Goal: Check status: Check status

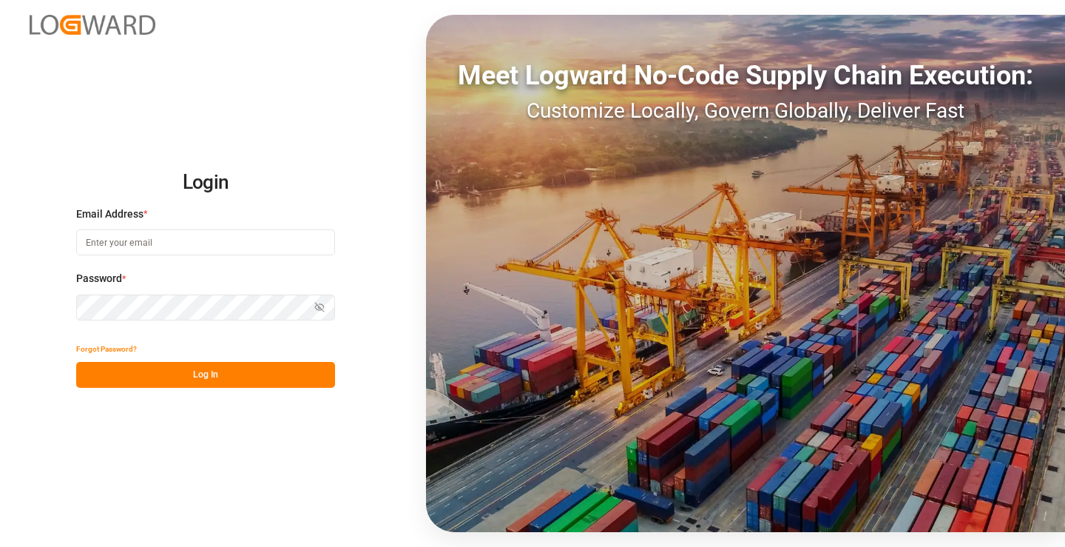
type input "[PERSON_NAME][EMAIL_ADDRESS][DOMAIN_NAME]"
click at [244, 376] on button "Log In" at bounding box center [205, 375] width 259 height 26
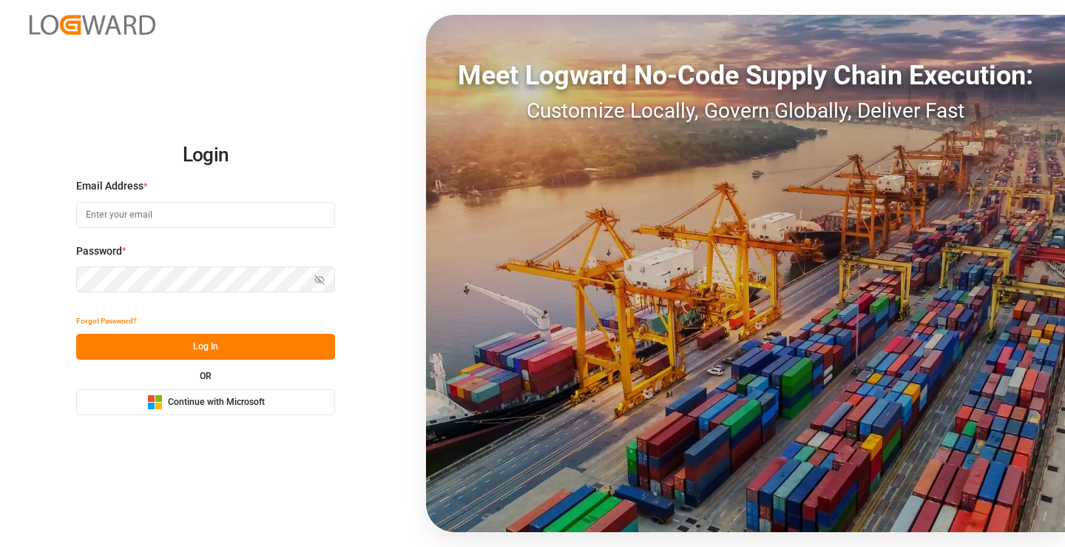
type input "[PERSON_NAME][EMAIL_ADDRESS][DOMAIN_NAME]"
click at [217, 356] on button "Log In" at bounding box center [205, 347] width 259 height 26
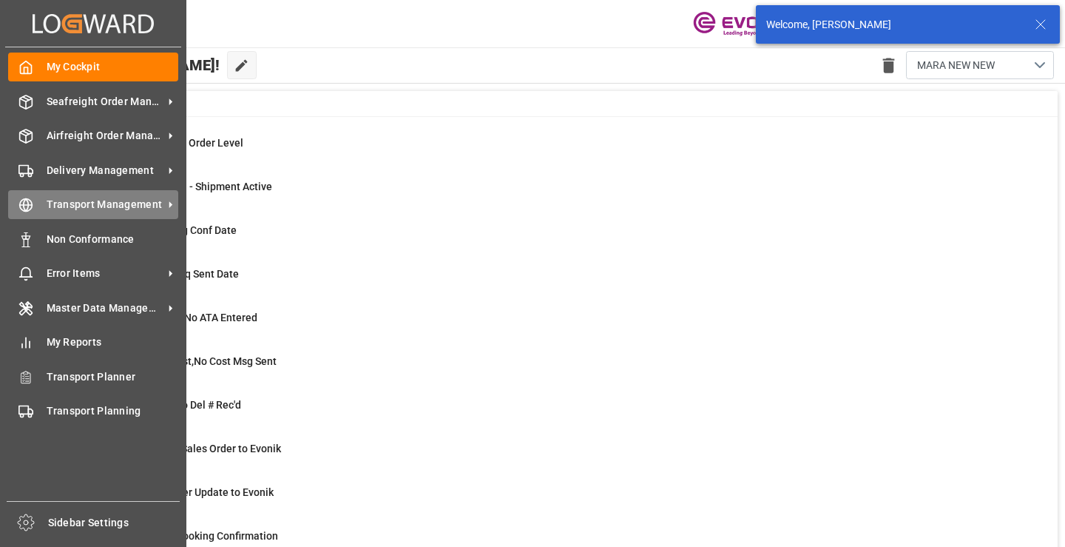
click at [24, 209] on icon at bounding box center [25, 204] width 15 height 15
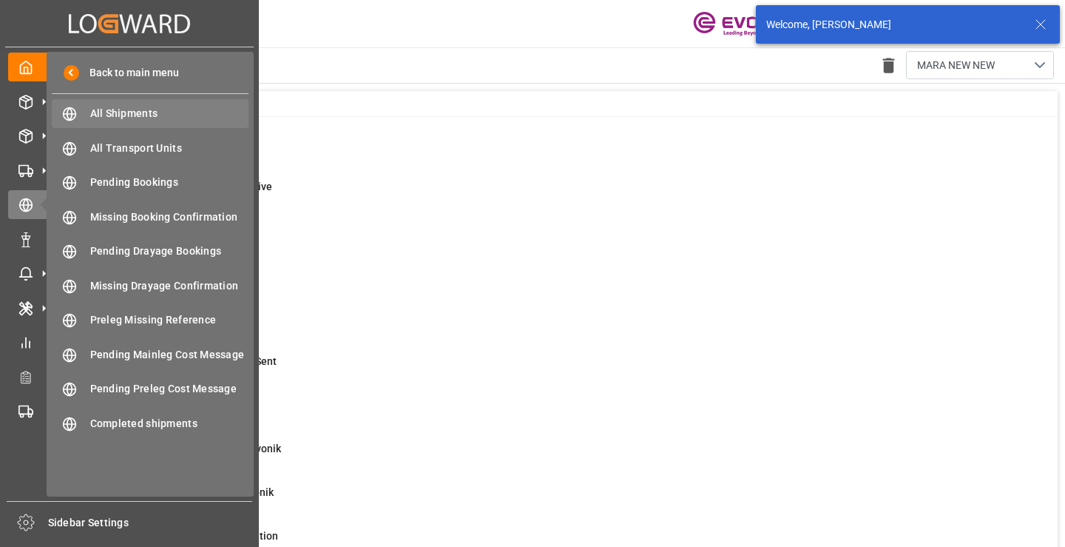
click at [135, 112] on span "All Shipments" at bounding box center [169, 114] width 159 height 16
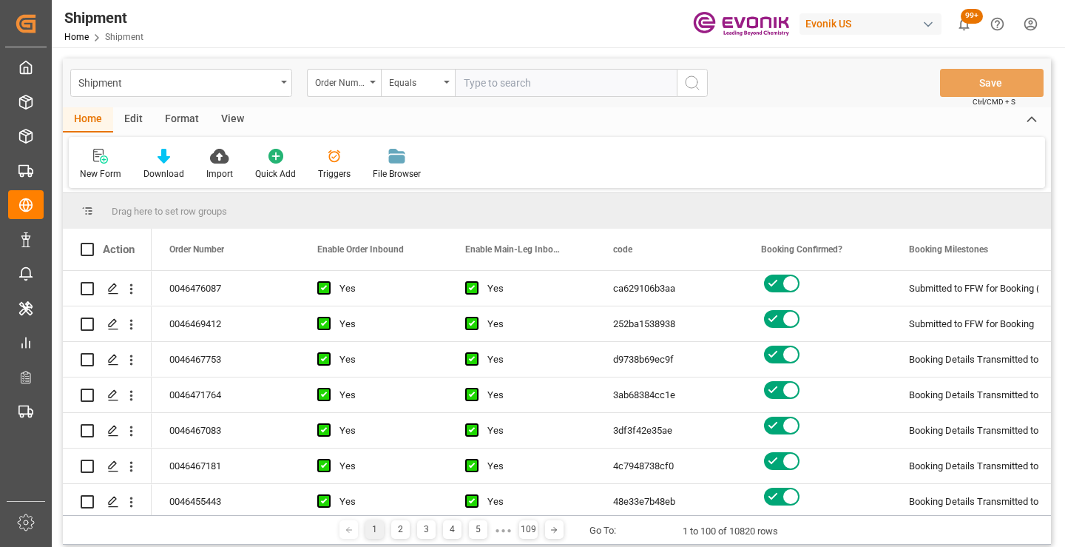
click at [522, 81] on input "text" at bounding box center [566, 83] width 222 height 28
type input "0046464469"
click at [680, 86] on button "search button" at bounding box center [692, 83] width 31 height 28
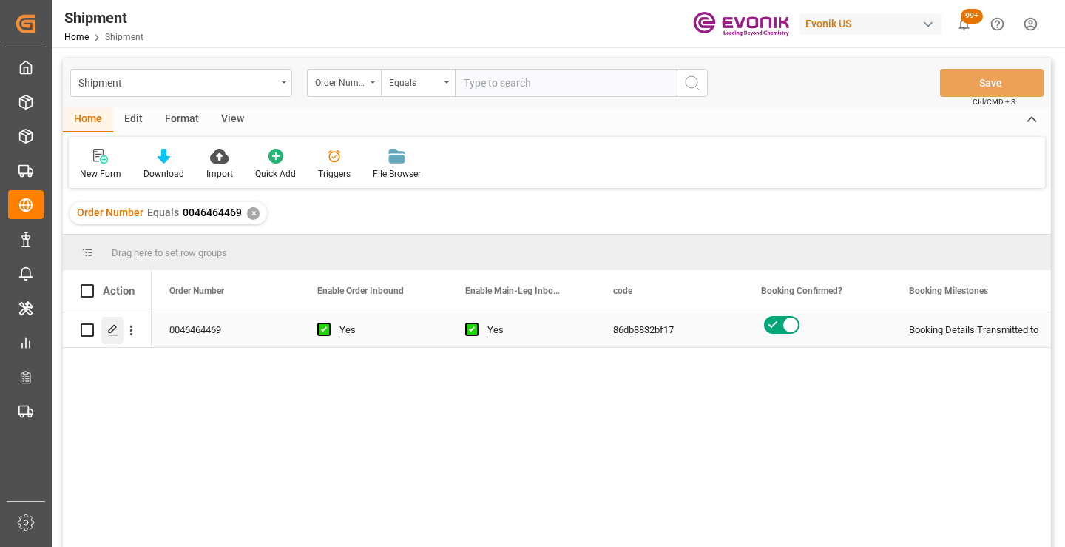
click at [114, 330] on polygon "Press SPACE to select this row." at bounding box center [112, 328] width 7 height 7
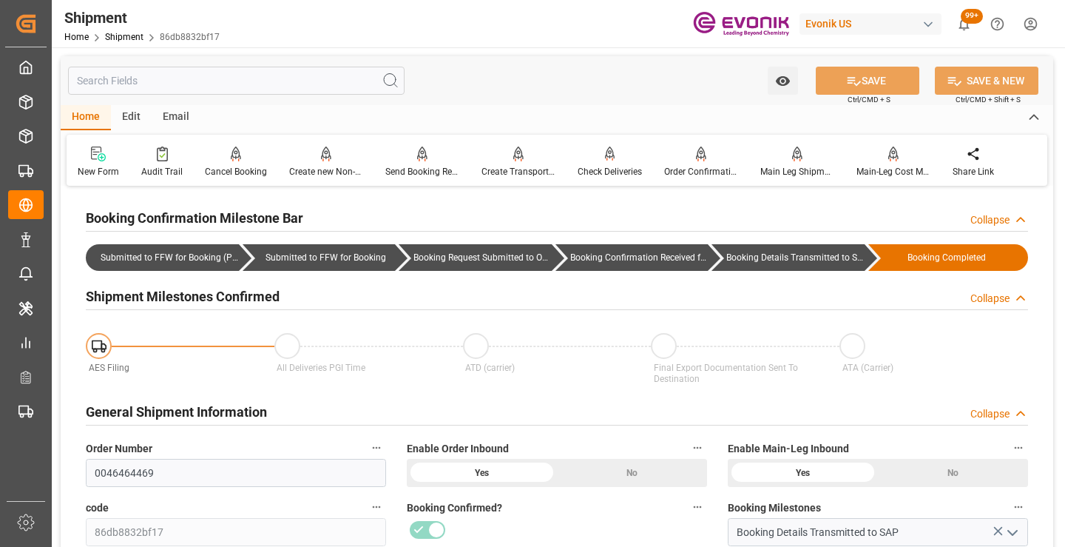
click at [305, 84] on input "text" at bounding box center [236, 81] width 337 height 28
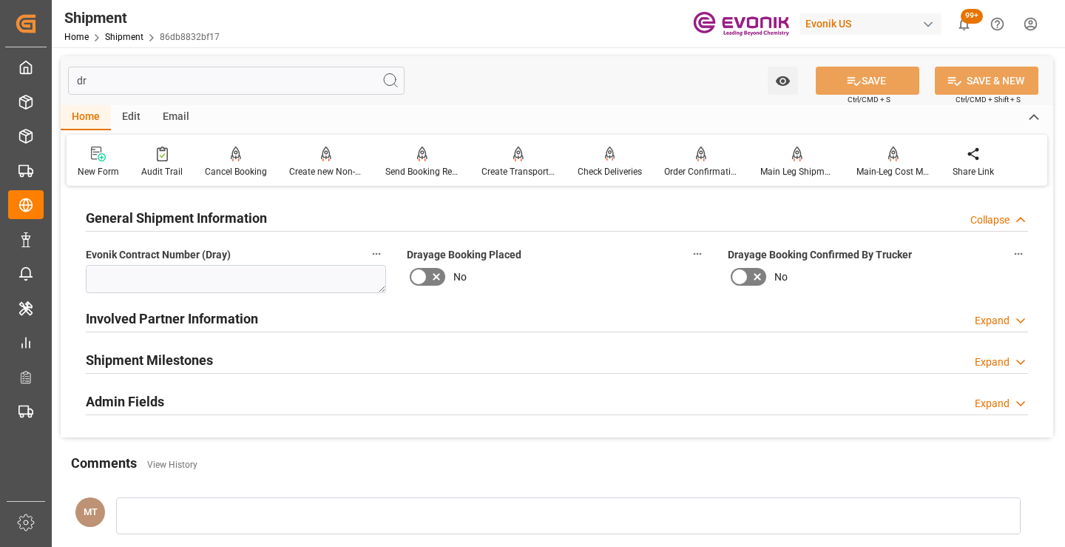
type input "d"
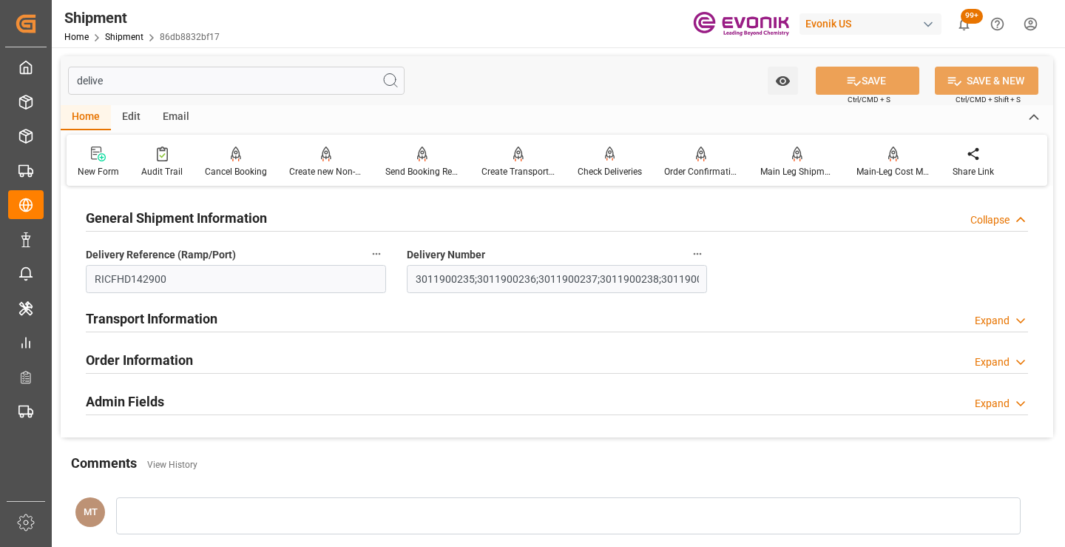
type input "delive"
click at [417, 279] on input "3011900235;3011900236;3011900237;3011900238;3011900240" at bounding box center [557, 279] width 300 height 28
drag, startPoint x: 413, startPoint y: 279, endPoint x: 747, endPoint y: 287, distance: 333.7
click at [747, 287] on div "General Shipment Information Collapse Delivery Reference (Ramp/Port) RICFHD1429…" at bounding box center [557, 313] width 993 height 247
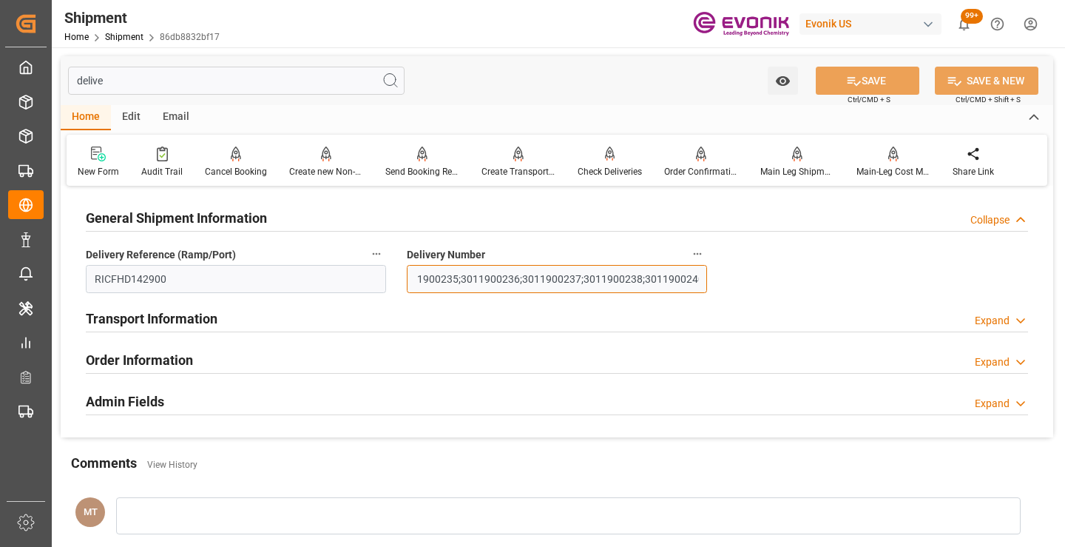
scroll to position [0, 0]
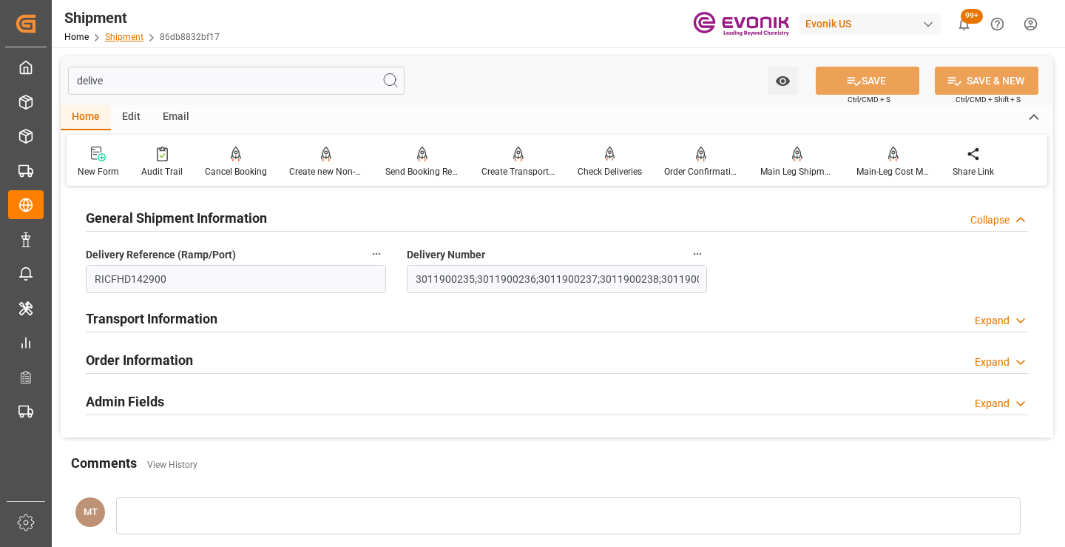
click at [129, 37] on link "Shipment" at bounding box center [124, 37] width 38 height 10
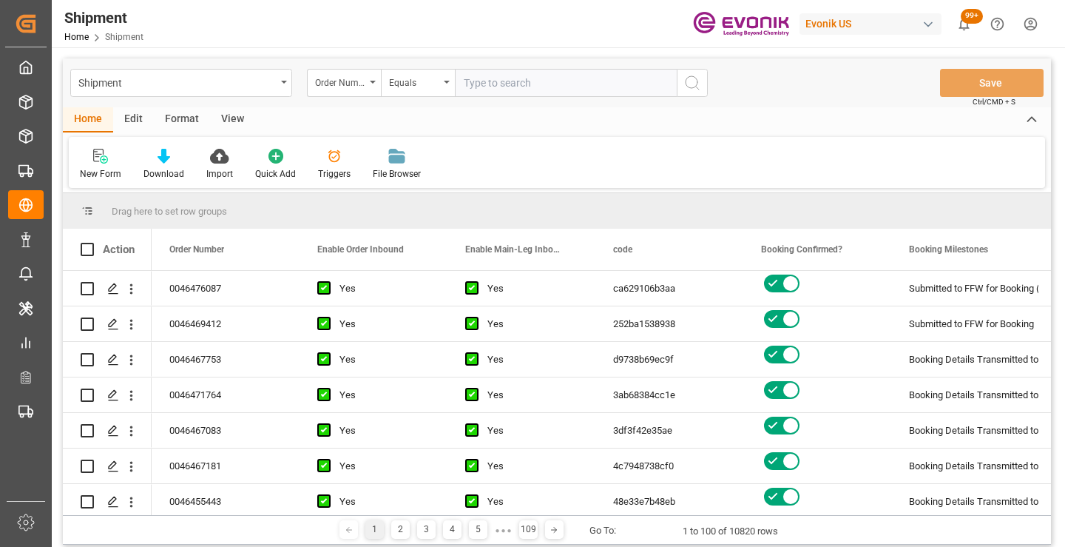
click at [513, 75] on input "text" at bounding box center [566, 83] width 222 height 28
type input "2007164341"
click at [695, 87] on icon "search button" at bounding box center [692, 83] width 18 height 18
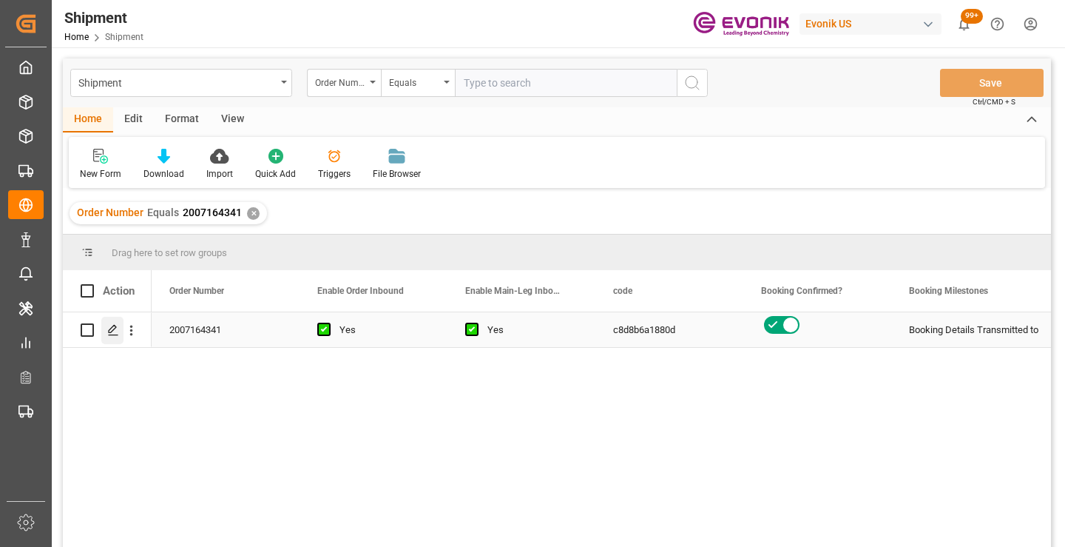
click at [110, 331] on icon "Press SPACE to select this row." at bounding box center [113, 330] width 12 height 12
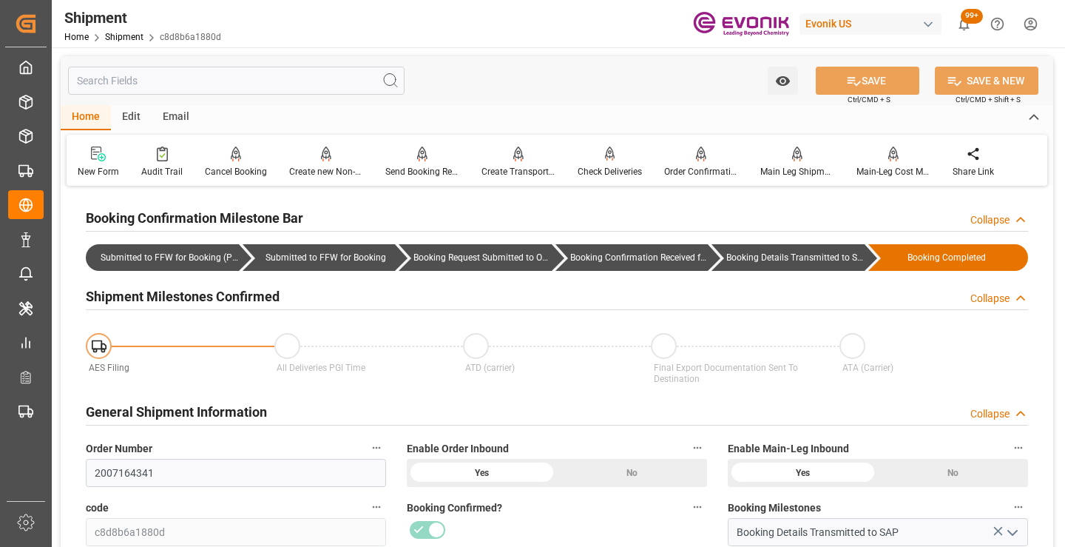
click at [237, 82] on input "text" at bounding box center [236, 81] width 337 height 28
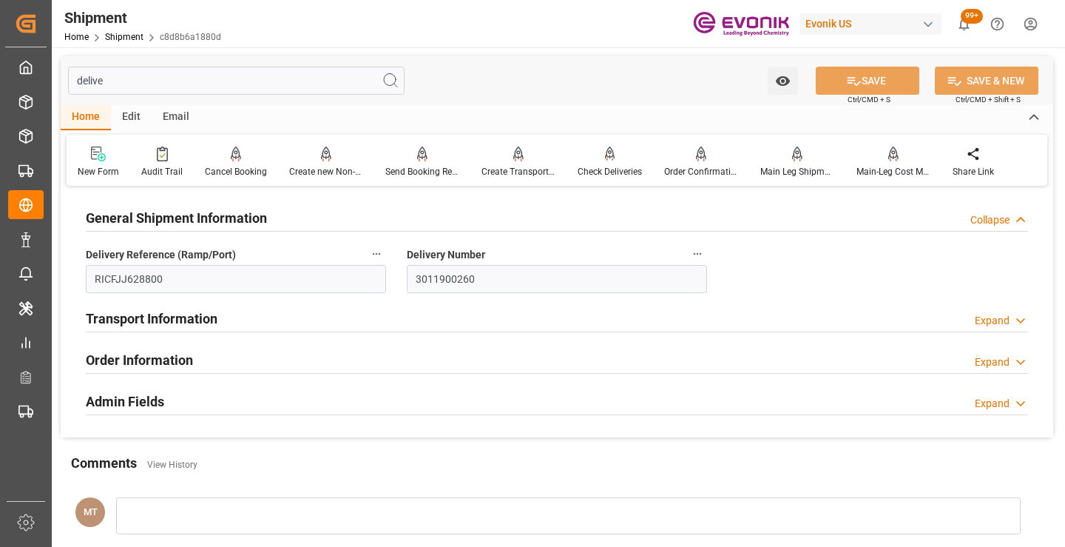
type input "delive"
click at [456, 275] on input "3011900260" at bounding box center [557, 279] width 300 height 28
click at [132, 38] on link "Shipment" at bounding box center [124, 37] width 38 height 10
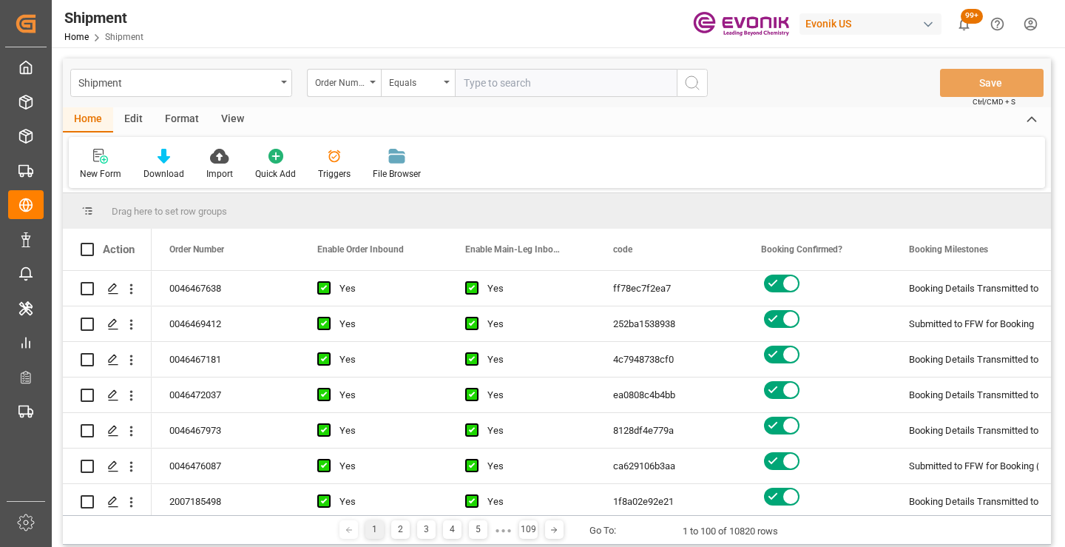
click at [530, 89] on input "text" at bounding box center [566, 83] width 222 height 28
type input "0046473791"
click at [691, 85] on icon "search button" at bounding box center [692, 83] width 18 height 18
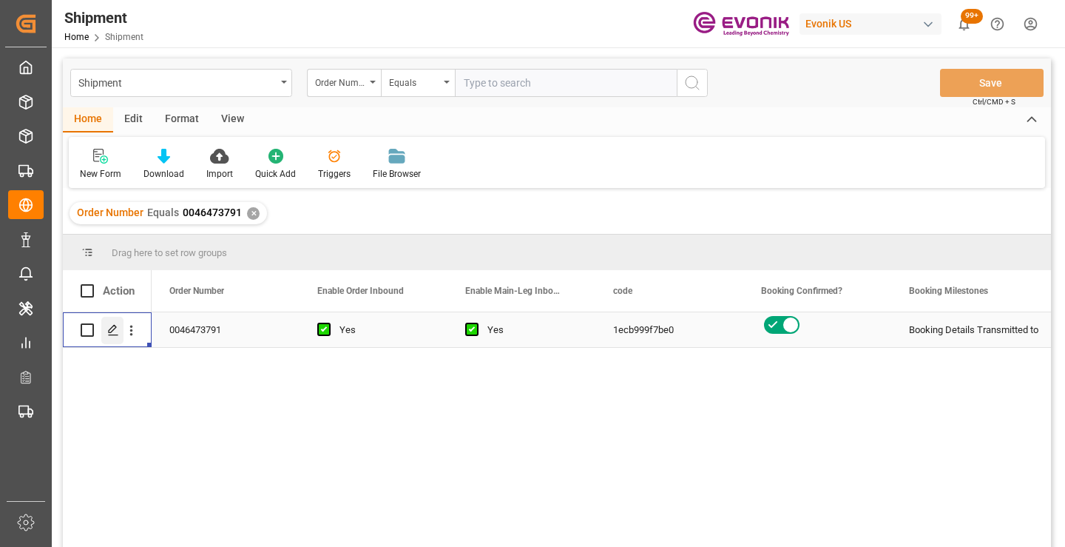
click at [112, 328] on icon "Press SPACE to select this row." at bounding box center [113, 330] width 12 height 12
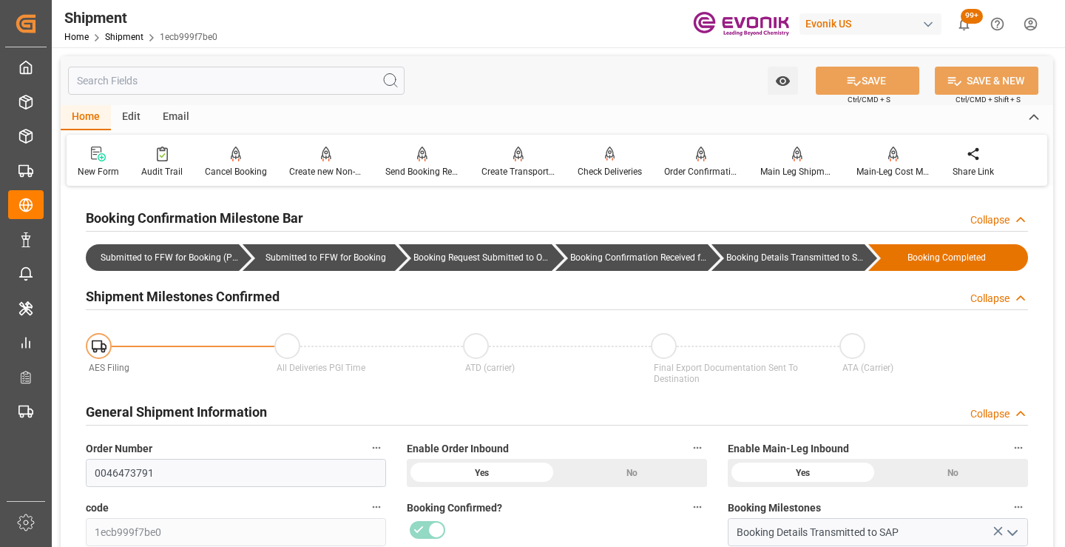
click at [260, 80] on input "text" at bounding box center [236, 81] width 337 height 28
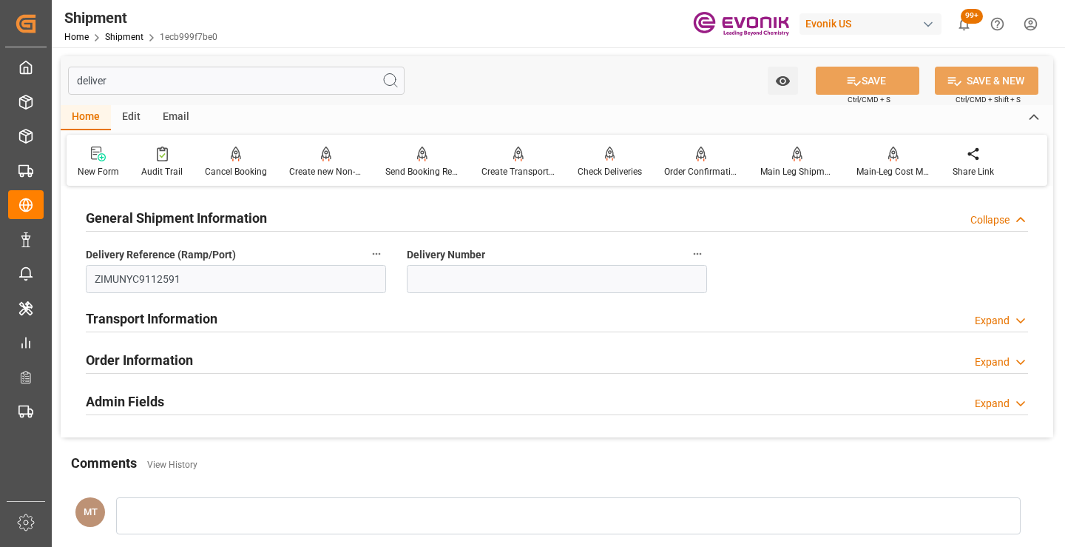
type input "deliver"
